Goal: Task Accomplishment & Management: Manage account settings

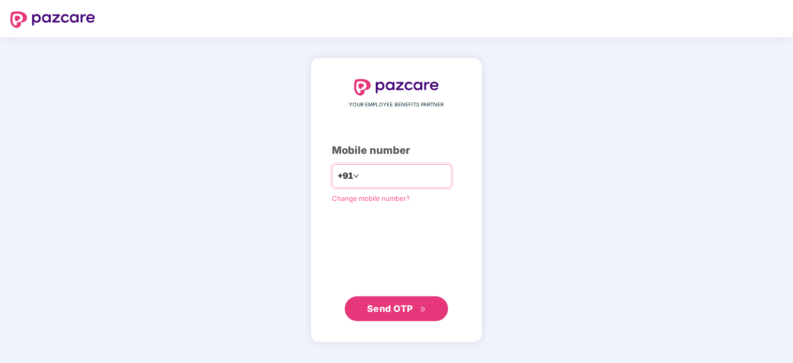
click at [387, 176] on input "number" at bounding box center [403, 176] width 85 height 17
type input "**********"
click at [392, 311] on span "Send OTP" at bounding box center [390, 308] width 46 height 11
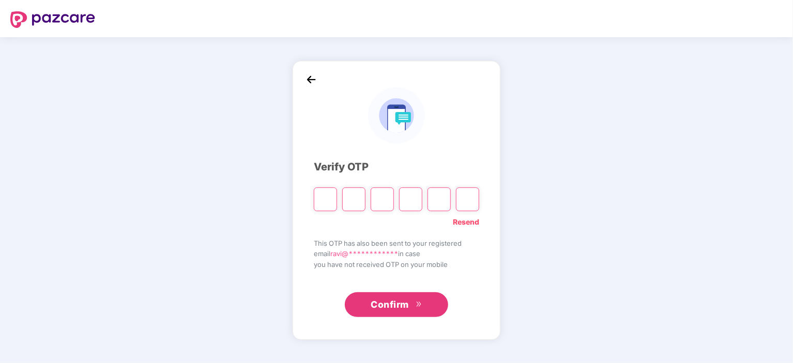
type input "*"
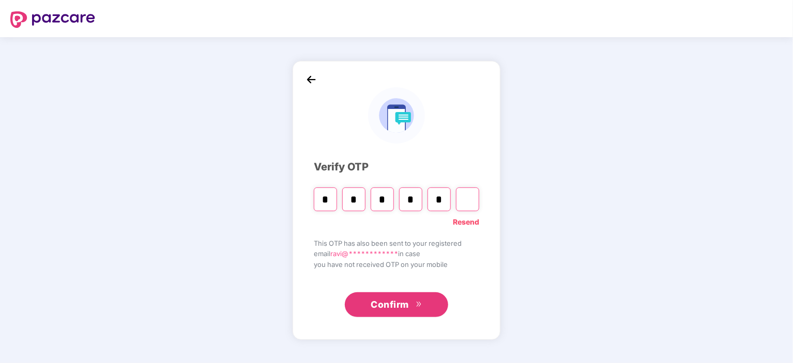
type input "*"
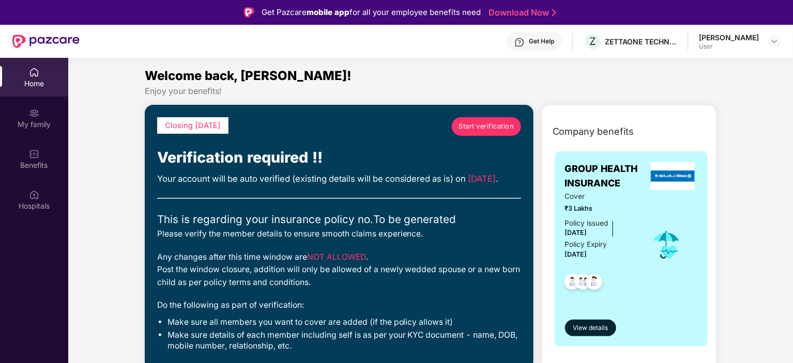
click at [487, 70] on div "Welcome back, [PERSON_NAME]!" at bounding box center [431, 76] width 572 height 20
drag, startPoint x: 587, startPoint y: 207, endPoint x: 562, endPoint y: 205, distance: 24.4
click at [562, 205] on div "GROUP HEALTH INSURANCE Cover ₹3 Lakhs Policy issued [DATE] Policy Expiry [DATE]…" at bounding box center [632, 248] width 154 height 195
click at [606, 205] on span "₹3 Lakhs" at bounding box center [600, 209] width 71 height 10
click at [37, 75] on img at bounding box center [34, 72] width 10 height 10
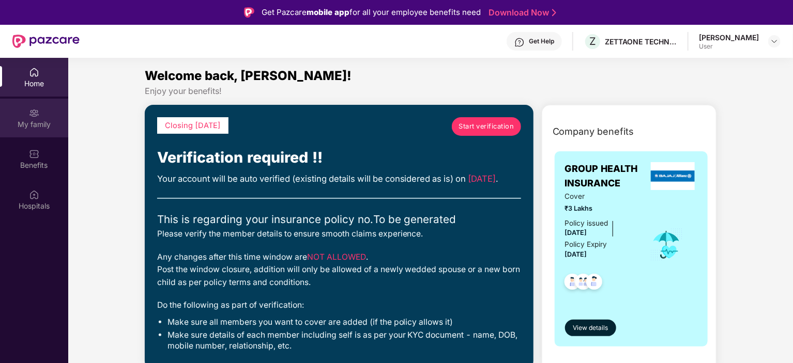
click at [28, 127] on div "My family" at bounding box center [34, 124] width 68 height 10
